Goal: Book appointment/travel/reservation

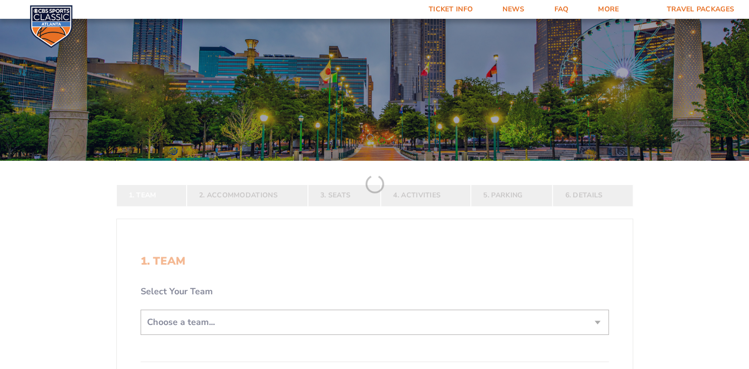
scroll to position [99, 0]
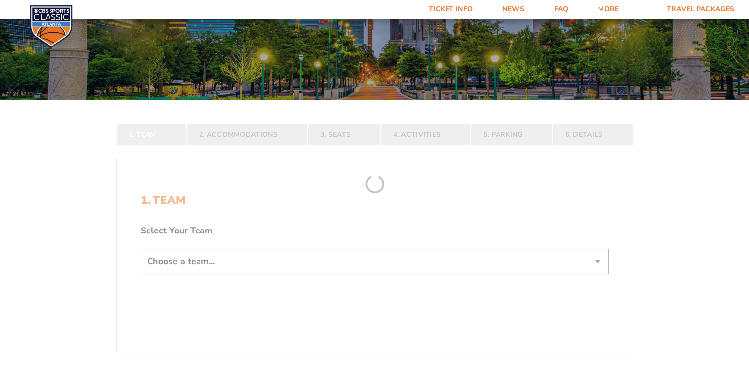
click at [240, 259] on select "Choose a team... [US_STATE] Wildcats [US_STATE] State Buckeyes [US_STATE] Tar H…" at bounding box center [375, 261] width 468 height 25
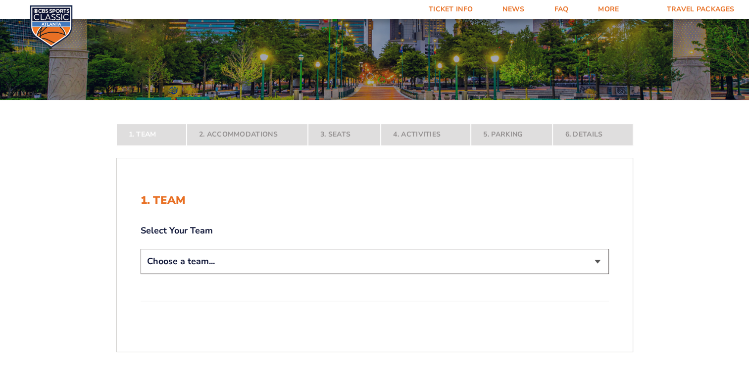
select select "12956"
click at [141, 274] on select "Choose a team... [US_STATE] Wildcats [US_STATE] State Buckeyes [US_STATE] Tar H…" at bounding box center [375, 261] width 468 height 25
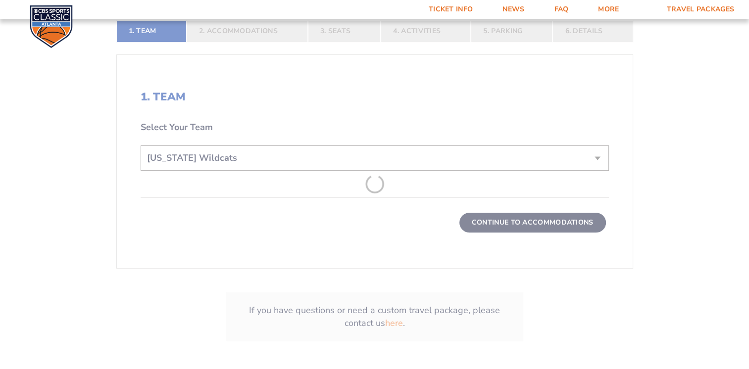
scroll to position [297, 0]
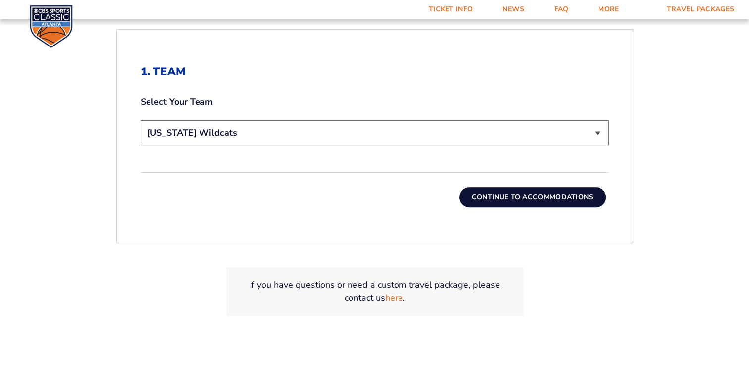
click at [567, 202] on button "Continue To Accommodations" at bounding box center [532, 198] width 146 height 20
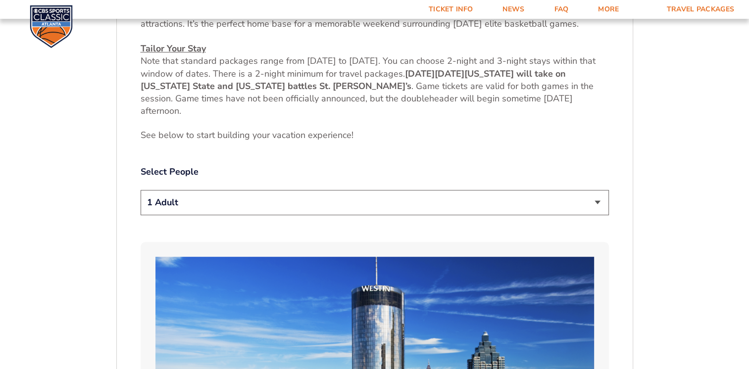
scroll to position [471, 0]
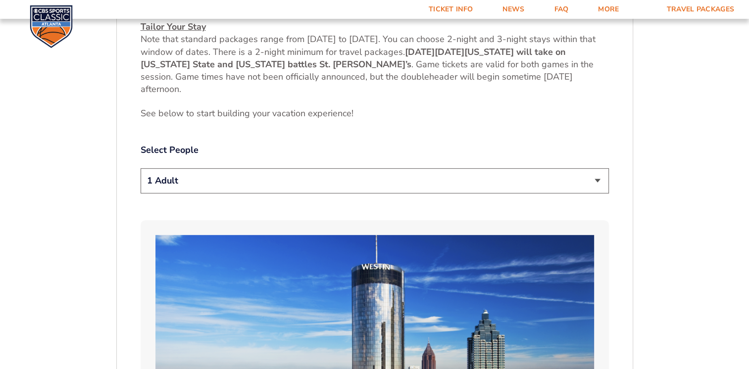
click at [311, 180] on select "1 Adult 2 Adults 3 Adults 4 Adults 2 Adults + 1 Child 2 Adults + 2 Children 2 A…" at bounding box center [375, 180] width 468 height 25
click at [222, 109] on p "See below to start building your vacation e xperience!" at bounding box center [375, 113] width 468 height 12
click at [306, 178] on select "1 Adult 2 Adults 3 Adults 4 Adults 2 Adults + 1 Child 2 Adults + 2 Children 2 A…" at bounding box center [375, 180] width 468 height 25
select select "4 Adults"
click at [141, 168] on select "1 Adult 2 Adults 3 Adults 4 Adults 2 Adults + 1 Child 2 Adults + 2 Children 2 A…" at bounding box center [375, 180] width 468 height 25
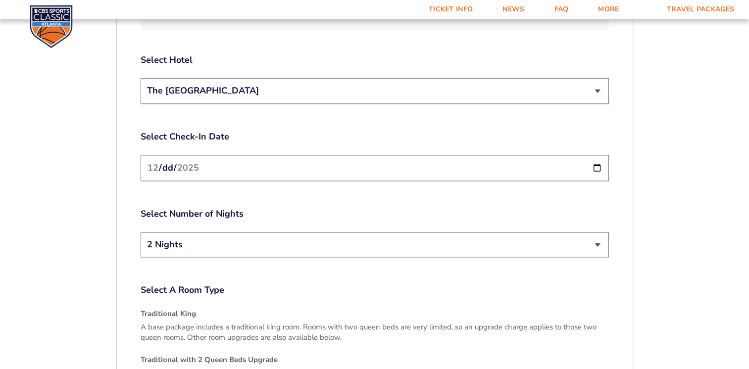
scroll to position [1214, 0]
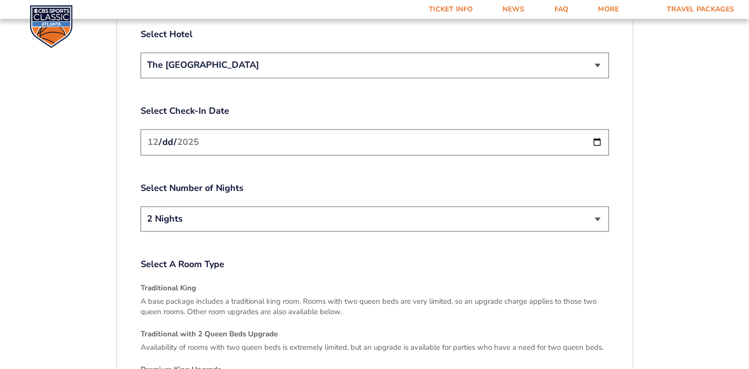
click at [592, 132] on input "[DATE]" at bounding box center [375, 142] width 468 height 26
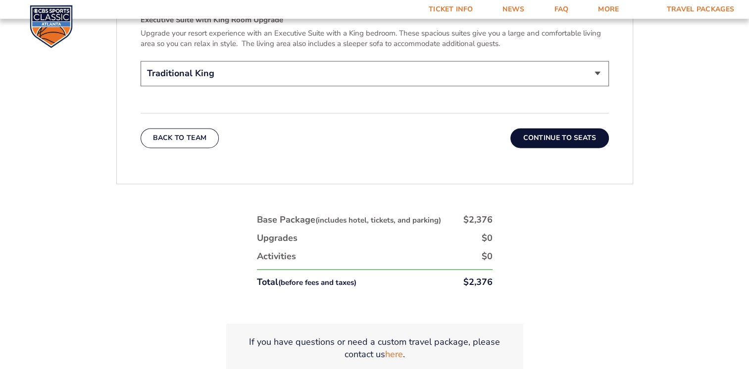
scroll to position [1560, 0]
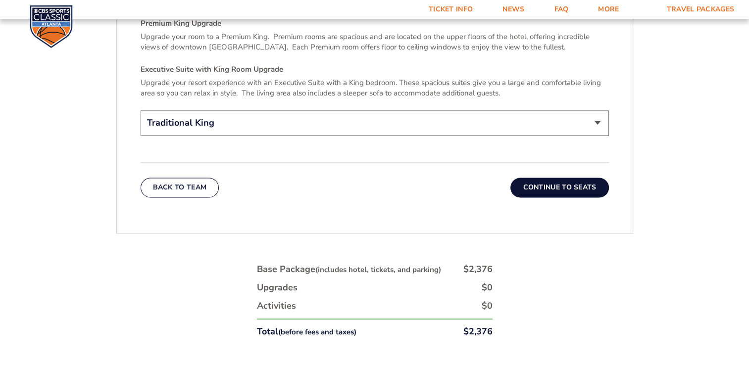
click at [601, 110] on select "Traditional King Traditional with 2 Queen Beds Upgrade (+$45 per night) Premium…" at bounding box center [375, 122] width 468 height 25
select select "Executive Suite with King Room Upgrade"
click at [141, 110] on select "Traditional King Traditional with 2 Queen Beds Upgrade (+$45 per night) Premium…" at bounding box center [375, 122] width 468 height 25
